Goal: Information Seeking & Learning: Find specific fact

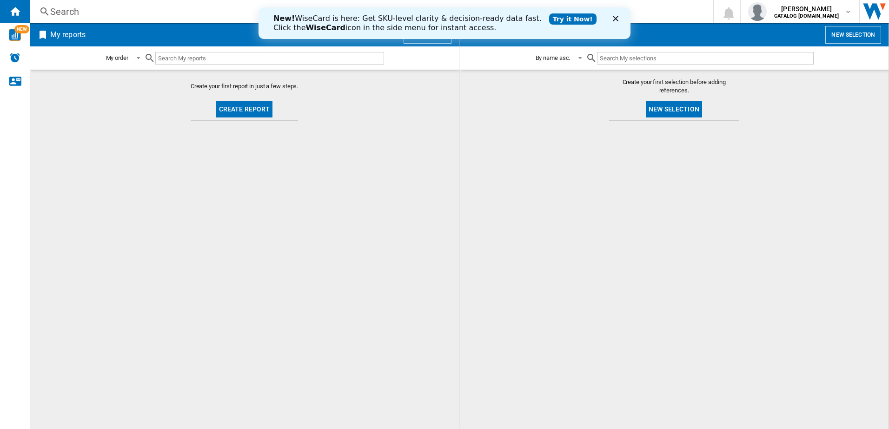
click at [472, 163] on div at bounding box center [673, 274] width 410 height 299
click at [614, 18] on icon "Close" at bounding box center [616, 19] width 6 height 6
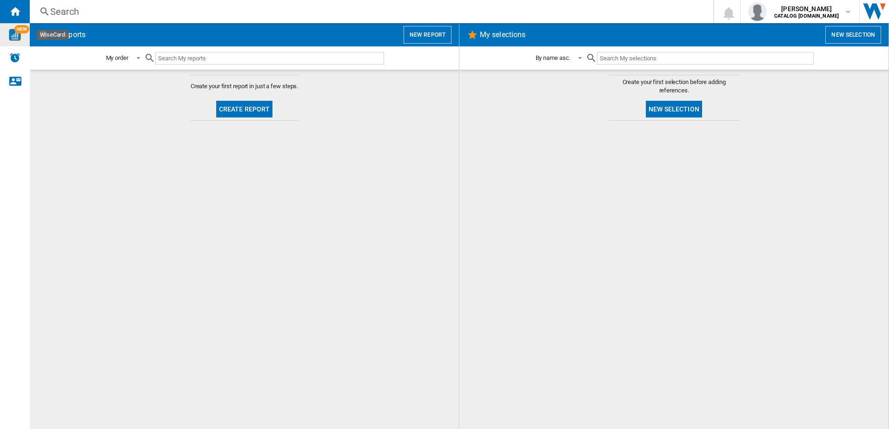
click at [16, 35] on img "WiseCard" at bounding box center [15, 35] width 12 height 12
click at [66, 14] on div "Search" at bounding box center [369, 11] width 639 height 13
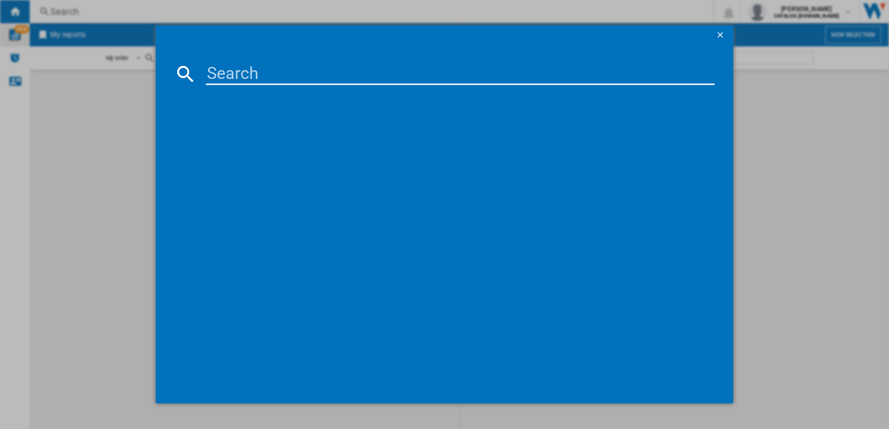
click at [238, 75] on input at bounding box center [460, 74] width 509 height 22
type input "CK110F232C"
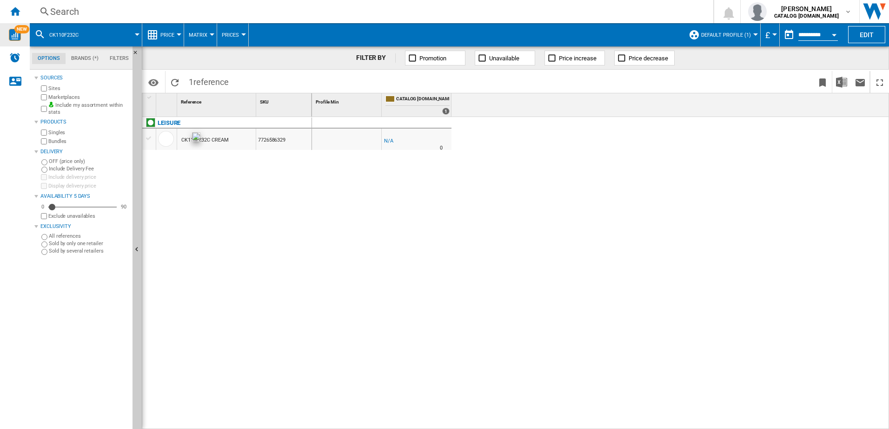
click at [170, 143] on div at bounding box center [166, 139] width 16 height 16
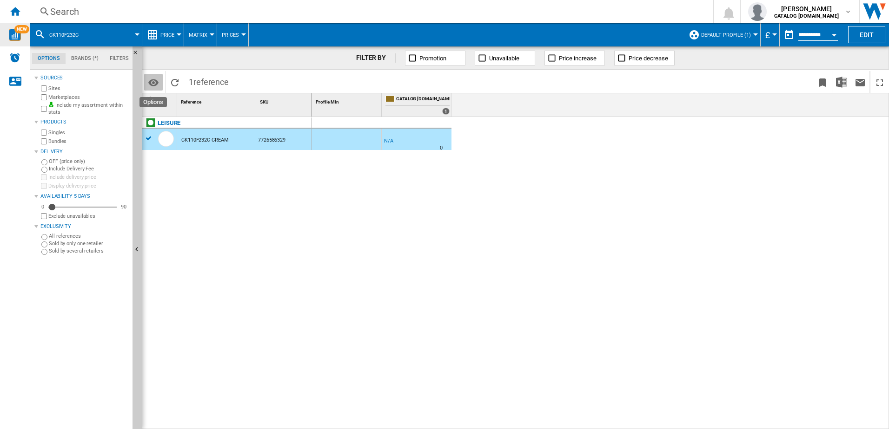
click at [152, 83] on md-icon "Options" at bounding box center [153, 82] width 11 height 11
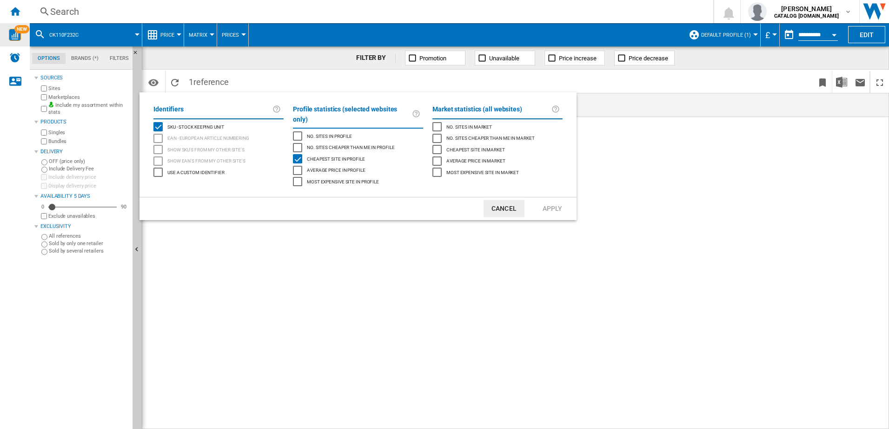
click at [494, 200] on button "Cancel" at bounding box center [503, 208] width 41 height 17
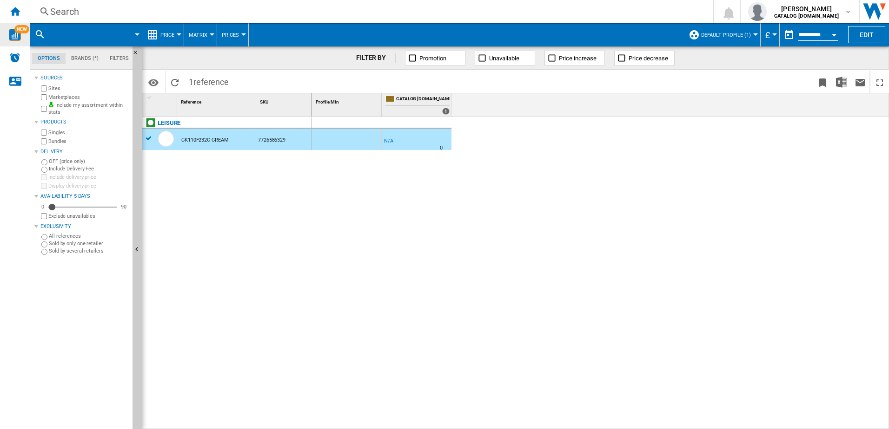
click at [201, 40] on button "Matrix" at bounding box center [200, 34] width 23 height 23
click at [204, 60] on span "Matrix" at bounding box center [201, 57] width 20 height 8
click at [159, 35] on div "Price" at bounding box center [163, 34] width 32 height 23
